Goal: Task Accomplishment & Management: Use online tool/utility

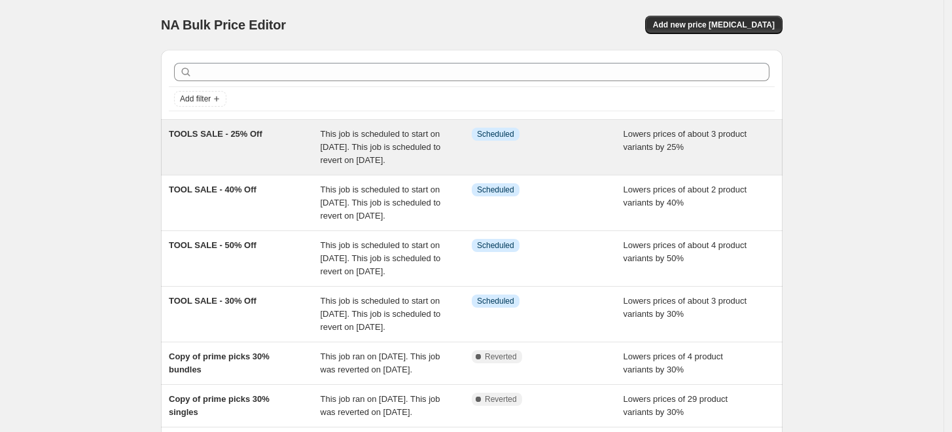
click at [283, 156] on div "TOOLS SALE - 25% Off" at bounding box center [245, 147] width 152 height 39
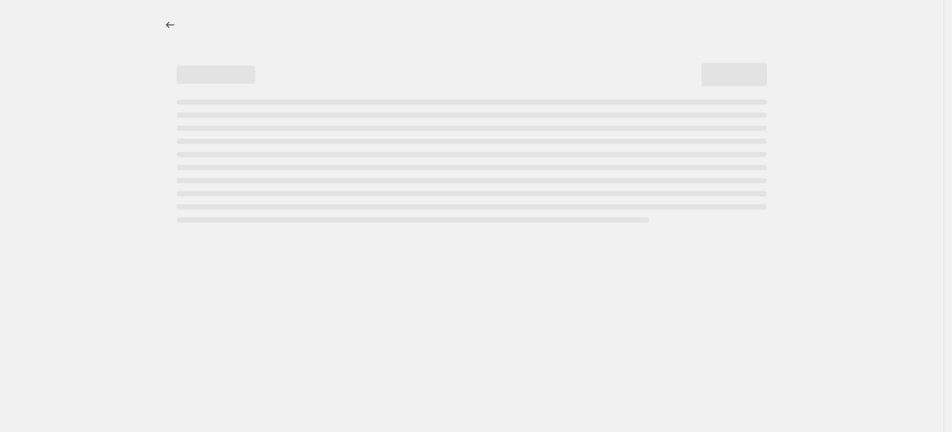
select select "percentage"
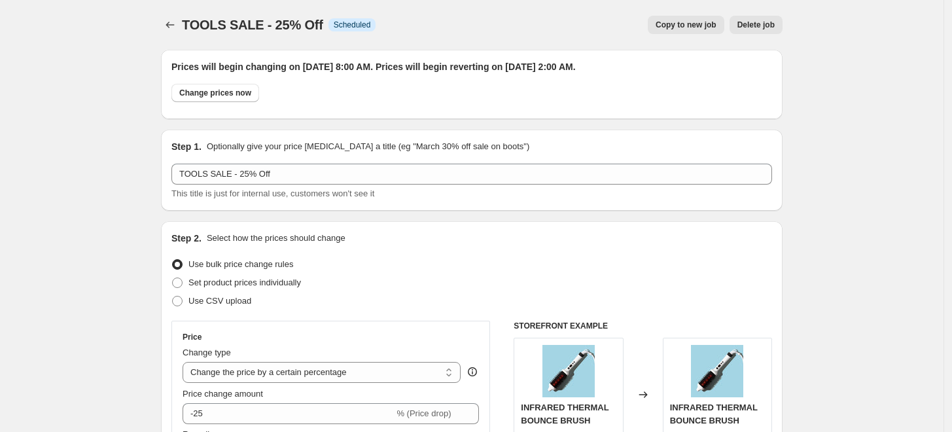
click at [780, 20] on button "Delete job" at bounding box center [755, 25] width 53 height 18
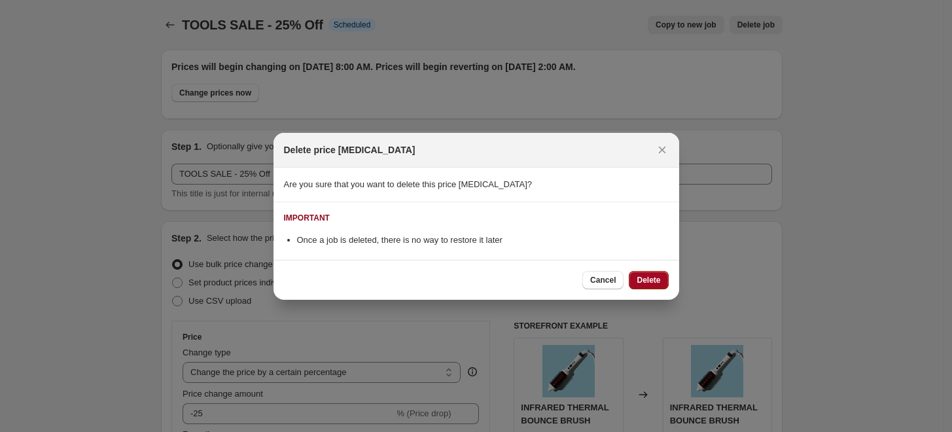
click at [652, 287] on button "Delete" at bounding box center [648, 280] width 39 height 18
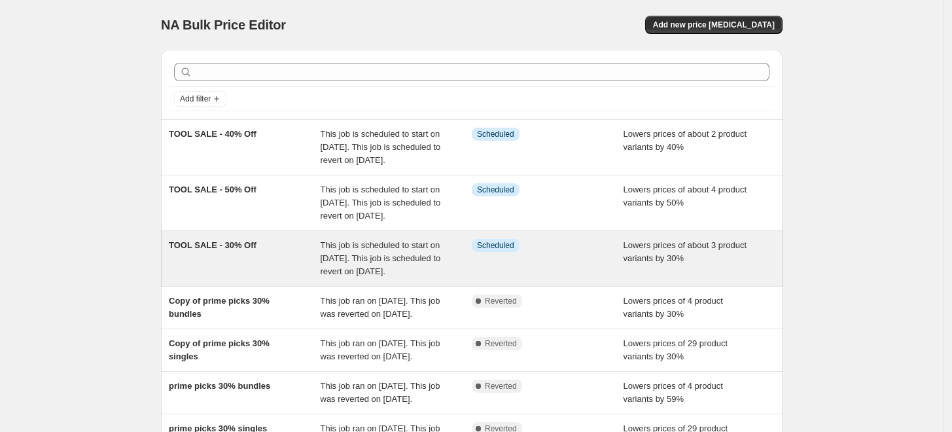
click at [381, 276] on span "This job is scheduled to start on [DATE]. This job is scheduled to revert on [D…" at bounding box center [381, 258] width 120 height 36
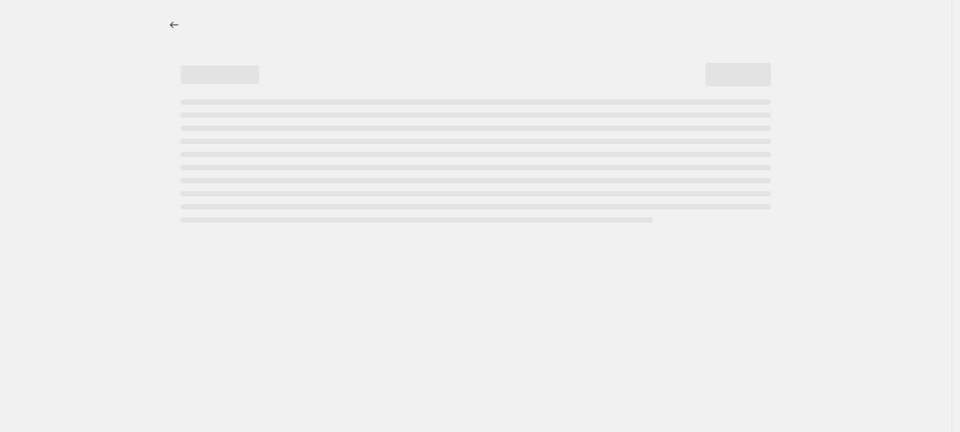
select select "percentage"
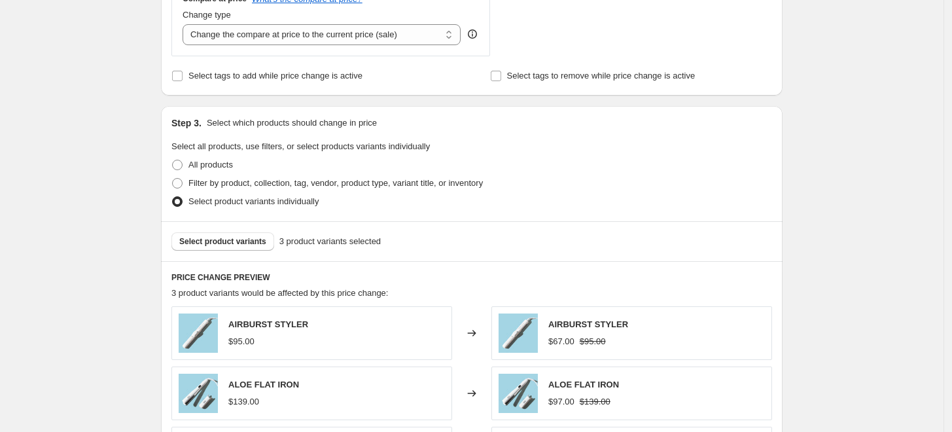
scroll to position [584, 0]
click at [241, 239] on span "Select product variants" at bounding box center [222, 242] width 87 height 10
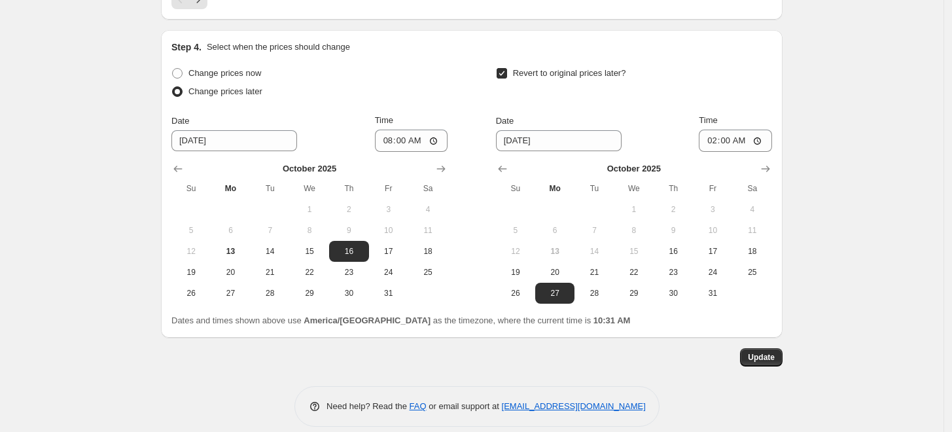
scroll to position [1221, 0]
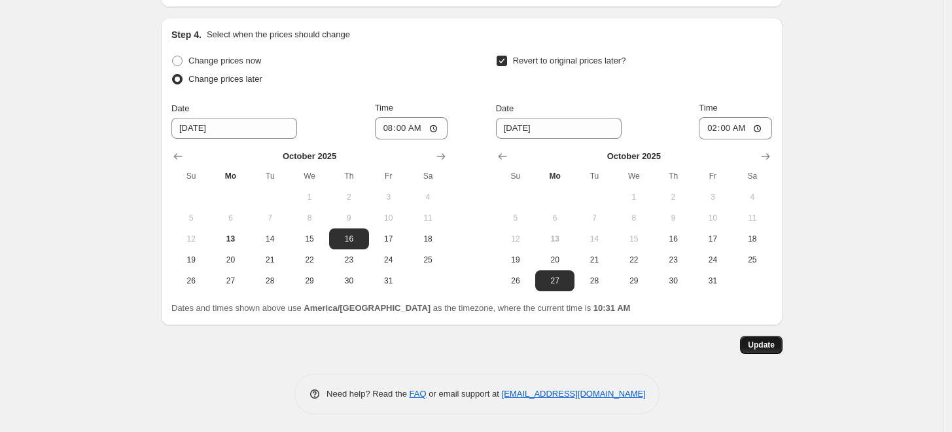
click at [752, 345] on span "Update" at bounding box center [761, 344] width 27 height 10
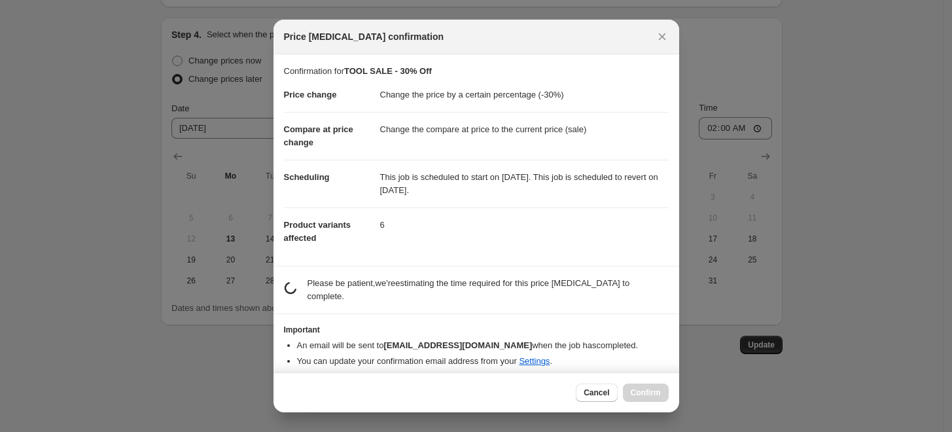
scroll to position [128, 0]
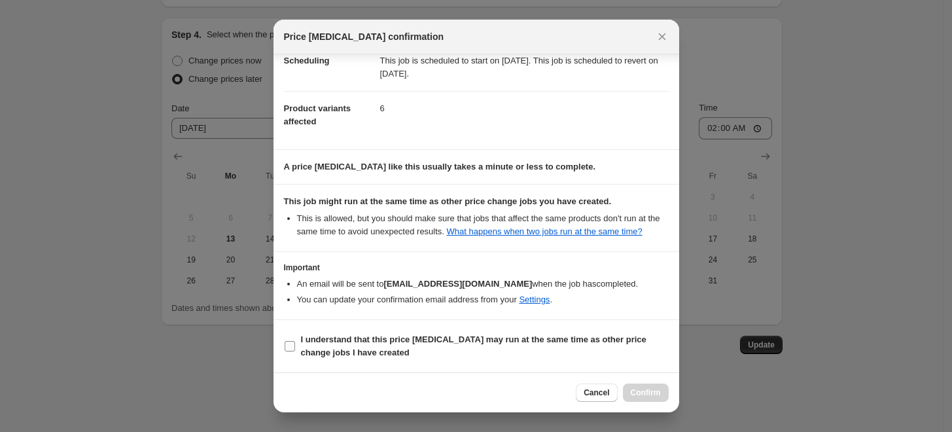
click at [378, 345] on b "I understand that this price [MEDICAL_DATA] may run at the same time as other p…" at bounding box center [473, 345] width 345 height 23
click at [295, 345] on input "I understand that this price [MEDICAL_DATA] may run at the same time as other p…" at bounding box center [290, 346] width 10 height 10
checkbox input "true"
click at [638, 392] on span "Confirm" at bounding box center [646, 392] width 30 height 10
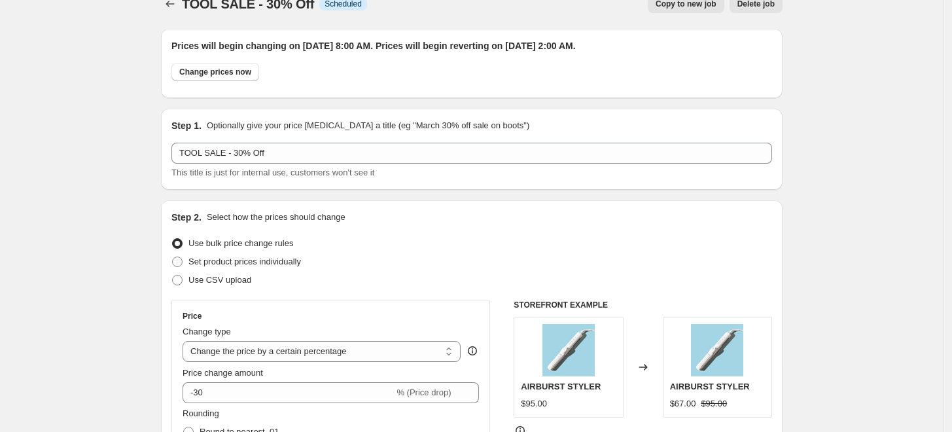
scroll to position [0, 0]
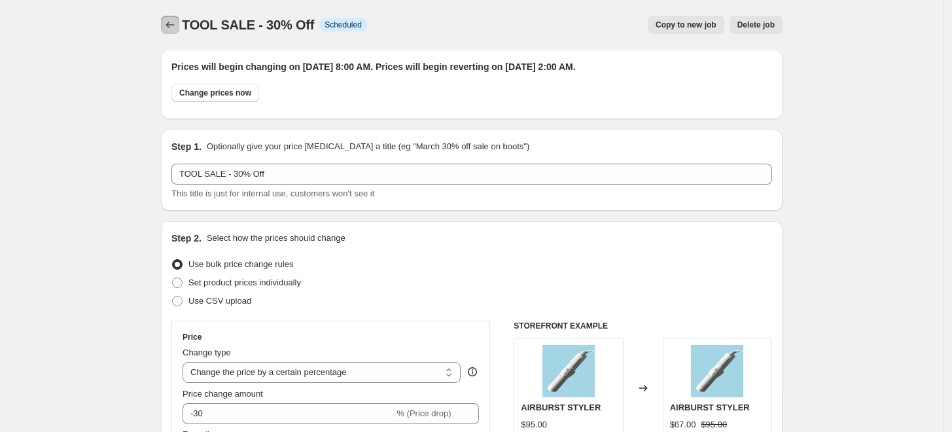
click at [173, 24] on icon "Price change jobs" at bounding box center [170, 24] width 13 height 13
